Goal: Information Seeking & Learning: Find specific fact

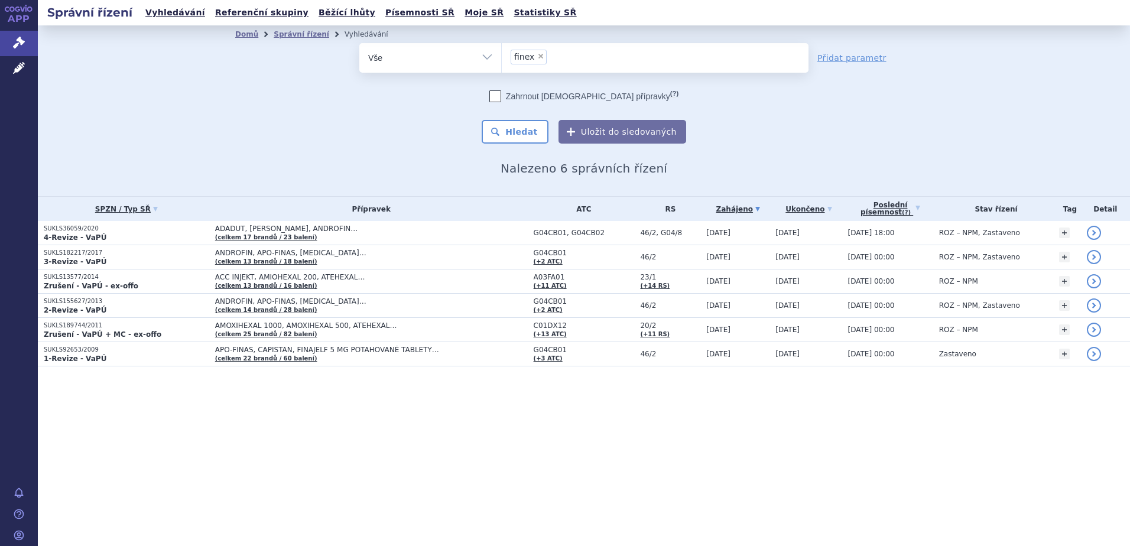
click at [538, 56] on span "×" at bounding box center [540, 56] width 7 height 7
click at [502, 56] on select "finex" at bounding box center [501, 58] width 1 height 30
select select
type input "ln"
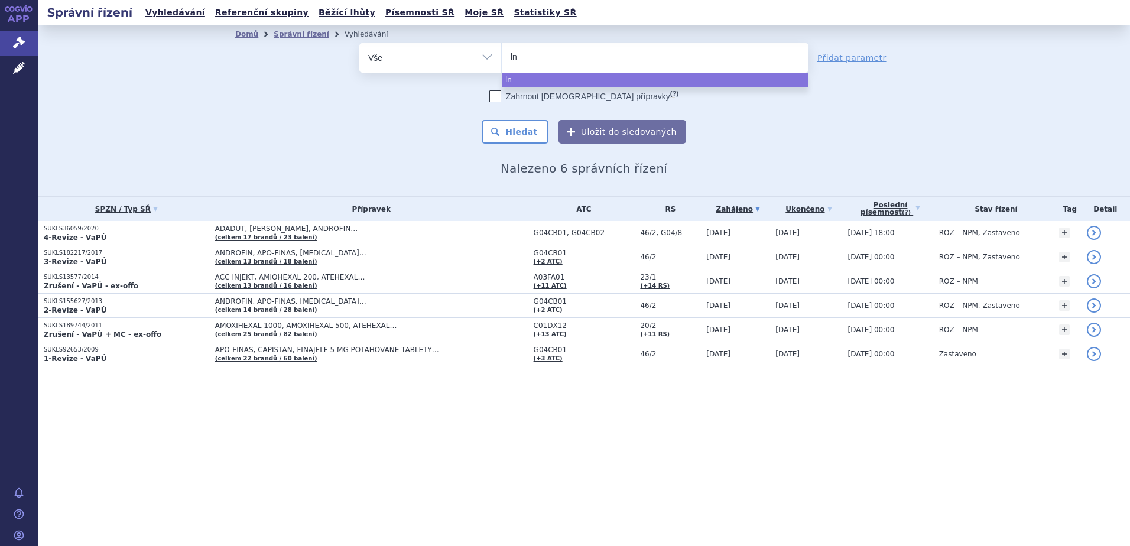
type input "lna"
type input "l"
type input "lan"
type input "lanb"
type input "lanbic"
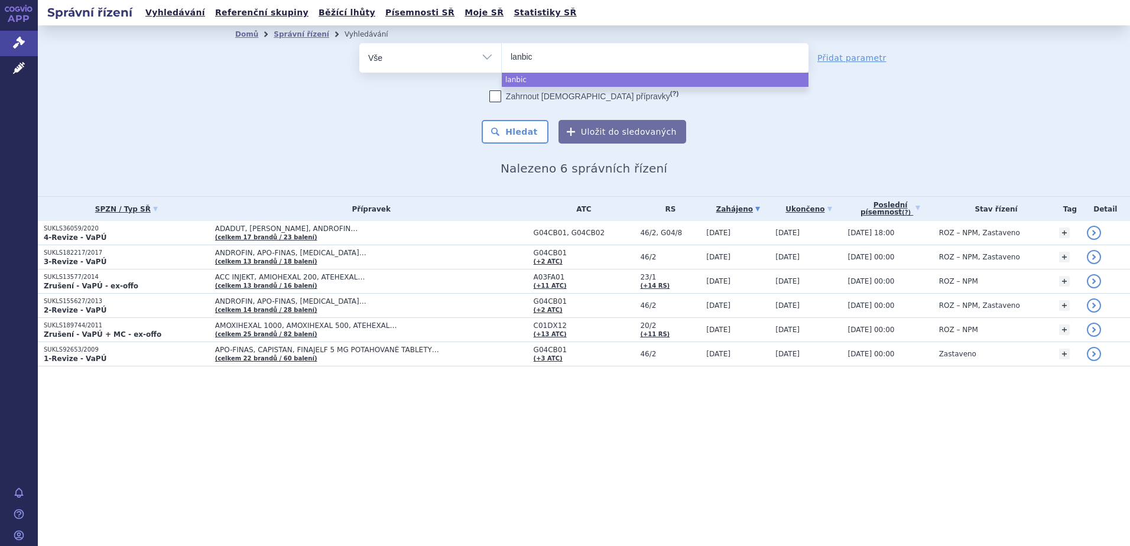
type input "lanbica"
select select "lanbica"
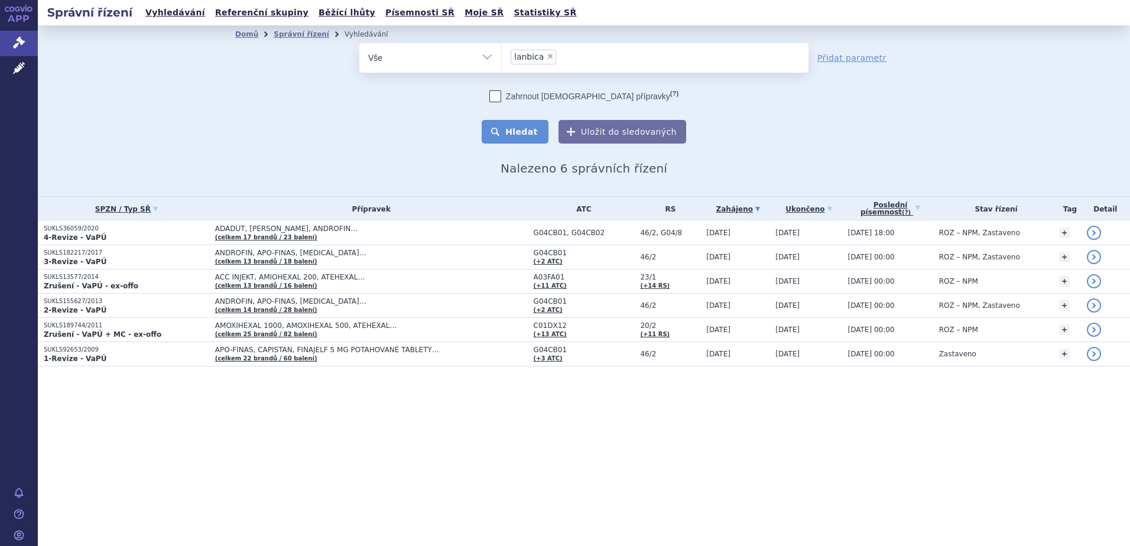
click at [515, 141] on button "Hledat" at bounding box center [514, 132] width 67 height 24
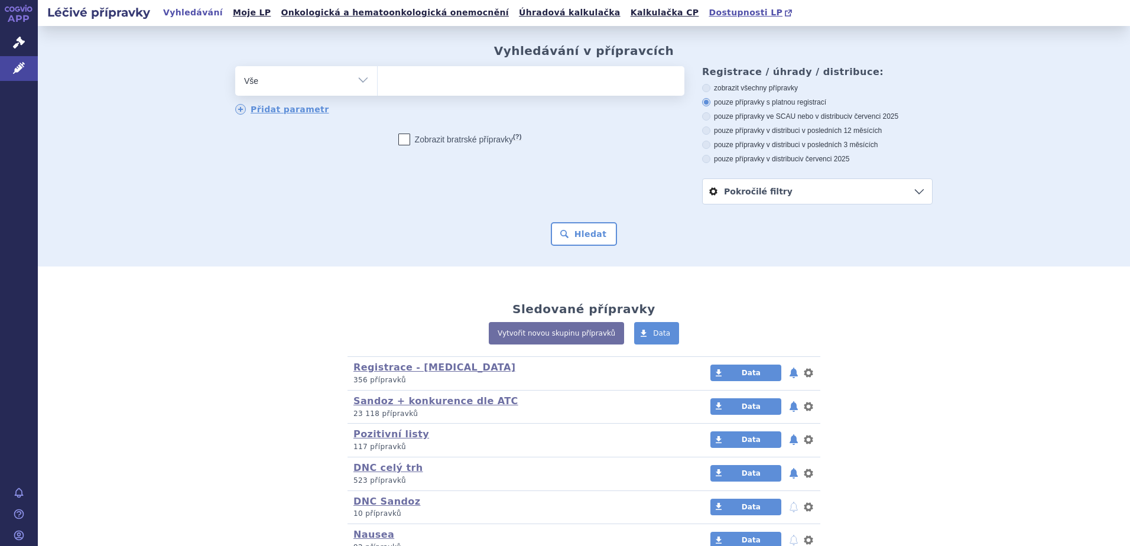
click at [708, 16] on span "Dostupnosti LP" at bounding box center [745, 12] width 74 height 9
